Goal: Transaction & Acquisition: Purchase product/service

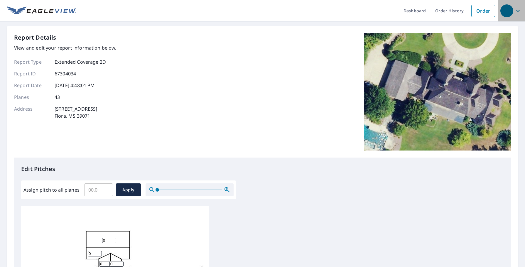
click at [514, 11] on icon "button" at bounding box center [517, 10] width 7 height 7
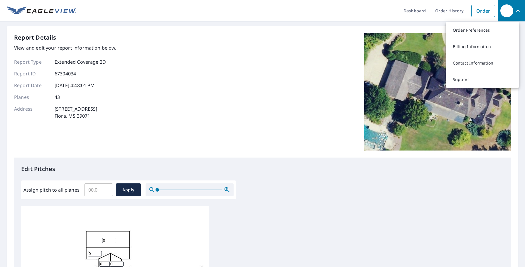
click at [514, 11] on icon "button" at bounding box center [517, 10] width 7 height 7
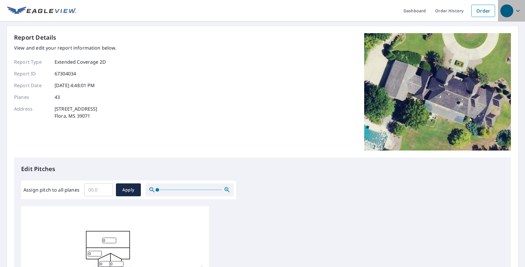
click at [500, 7] on div "button" at bounding box center [506, 10] width 13 height 13
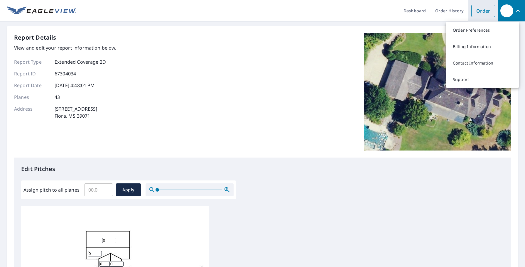
click at [486, 11] on link "Order" at bounding box center [483, 11] width 24 height 12
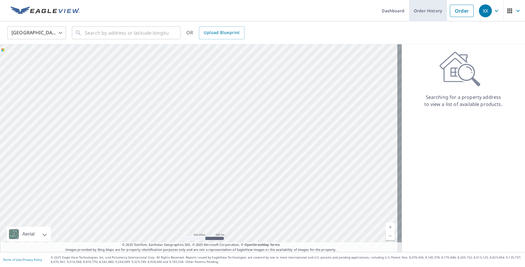
click at [428, 10] on link "Order History" at bounding box center [428, 10] width 38 height 21
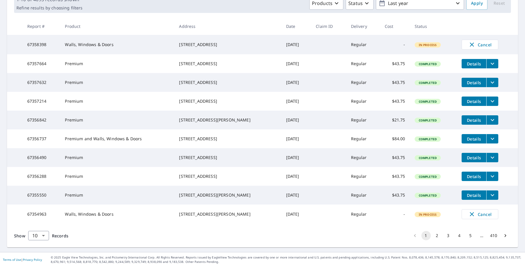
scroll to position [117, 0]
click at [432, 235] on button "2" at bounding box center [436, 235] width 9 height 9
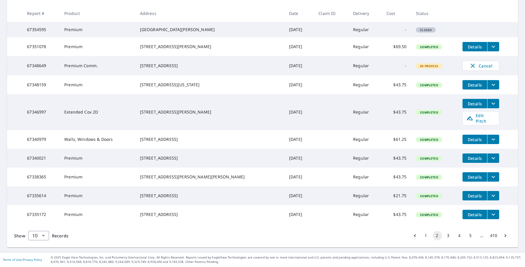
scroll to position [117, 0]
click at [423, 240] on button "1" at bounding box center [425, 235] width 9 height 9
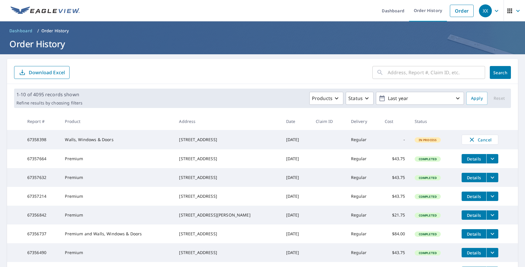
click at [313, 114] on th "Claim ID" at bounding box center [328, 121] width 35 height 17
drag, startPoint x: 448, startPoint y: 10, endPoint x: 439, endPoint y: 13, distance: 9.7
click at [450, 10] on link "Order" at bounding box center [462, 11] width 24 height 12
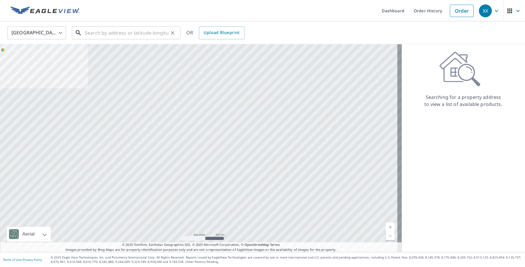
click at [132, 37] on input "text" at bounding box center [127, 33] width 84 height 16
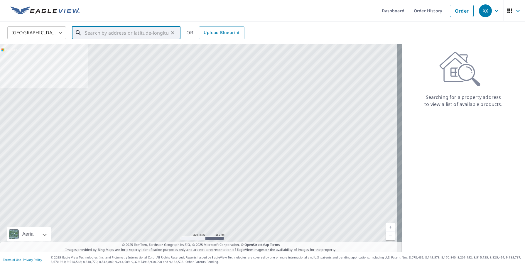
paste input "2308 Sheridan Dr, Carrollton, TX 75010, USA"
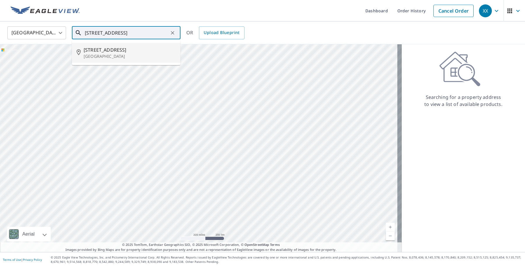
click at [134, 54] on p "Carrollton, TX 75010" at bounding box center [130, 56] width 92 height 6
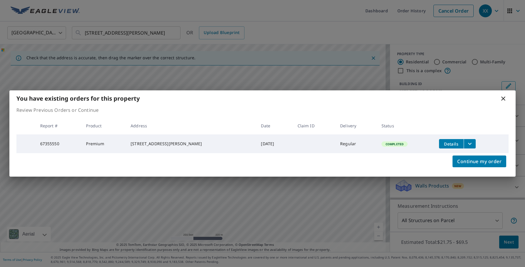
click at [501, 97] on icon at bounding box center [502, 98] width 7 height 7
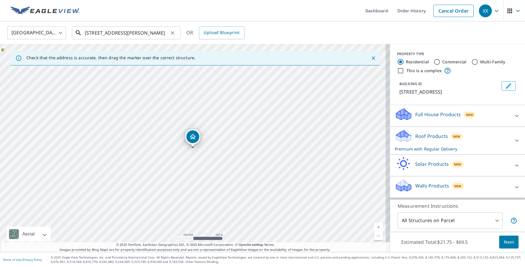
click at [159, 29] on input "2308 Sheridan Dr Carrollton, TX 75010" at bounding box center [127, 33] width 84 height 16
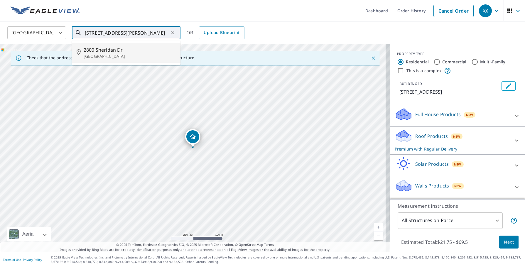
click at [125, 53] on p "Carrollton, TX 75010" at bounding box center [130, 56] width 92 height 6
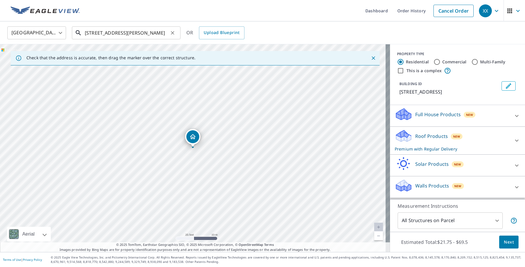
click at [96, 32] on input "2800 Sheridan Dr Carrollton, TX 75010" at bounding box center [127, 33] width 84 height 16
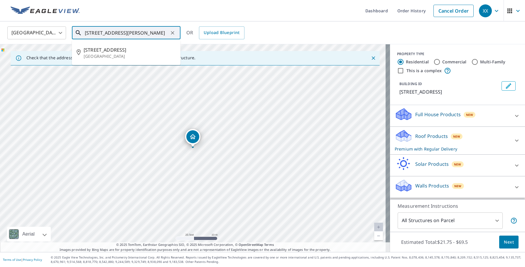
type input "2808 Sheridan Dr Carrollton, TX 75010"
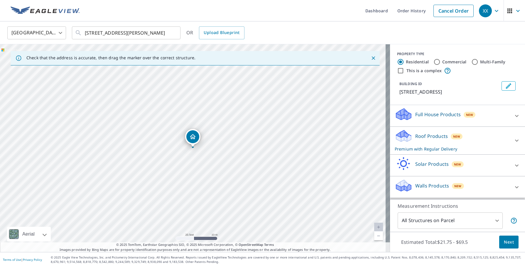
click at [513, 138] on icon at bounding box center [516, 140] width 7 height 7
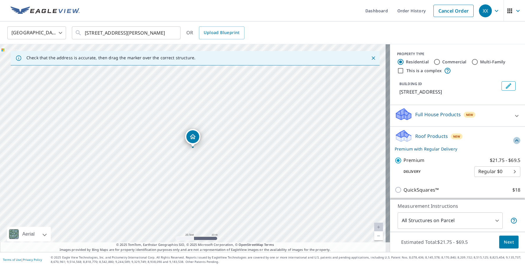
click at [513, 138] on icon at bounding box center [516, 140] width 7 height 7
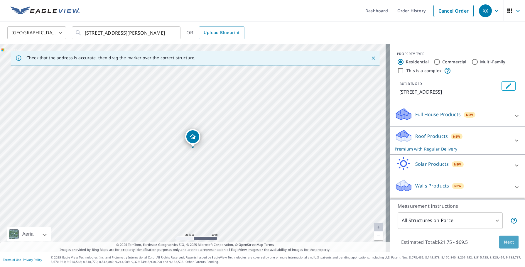
click at [508, 243] on span "Next" at bounding box center [509, 241] width 10 height 7
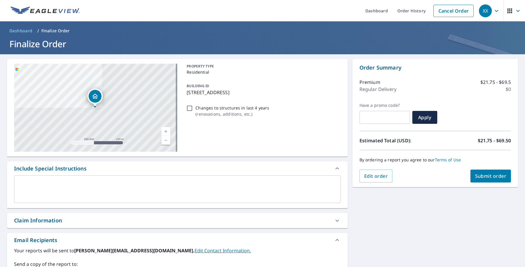
click at [475, 176] on span "Submit order" at bounding box center [490, 176] width 31 height 6
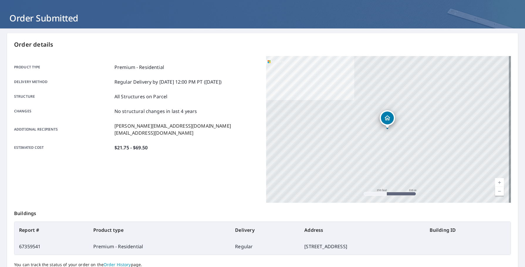
scroll to position [78, 0]
